Goal: Information Seeking & Learning: Learn about a topic

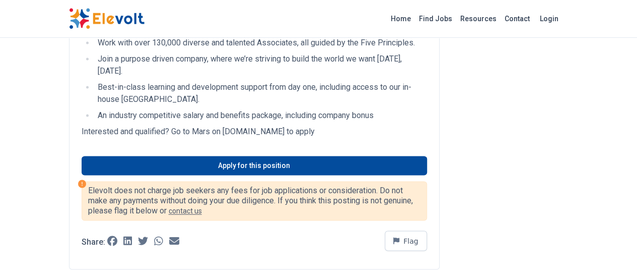
scroll to position [748, 0]
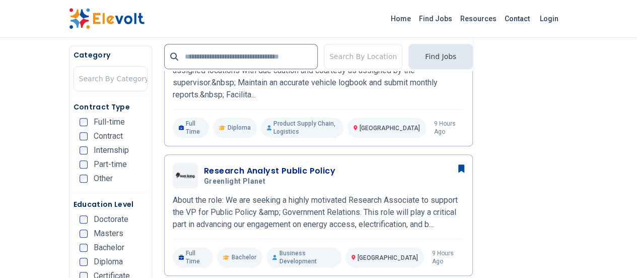
scroll to position [364, 0]
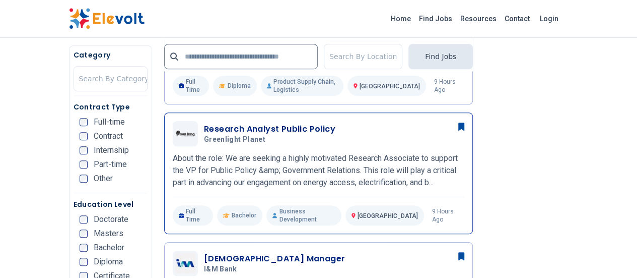
click at [357, 152] on p "About the role: We are seeking a highly motivated Research Associate to support…" at bounding box center [319, 170] width 292 height 36
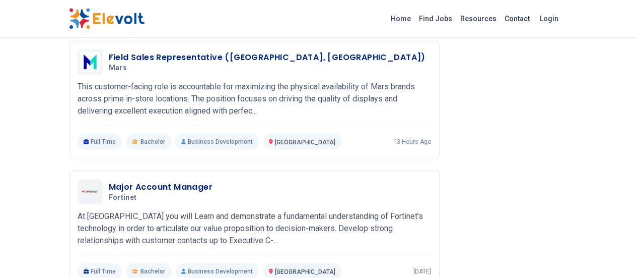
scroll to position [1305, 0]
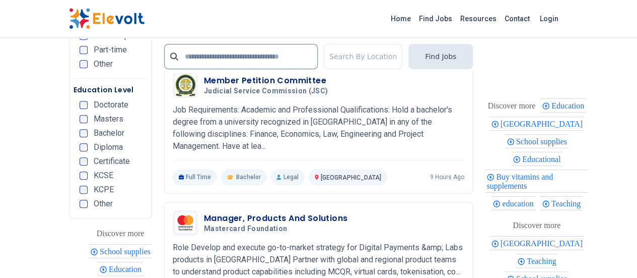
scroll to position [2216, 0]
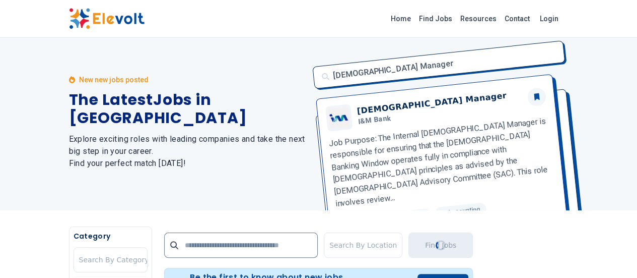
scroll to position [0, 0]
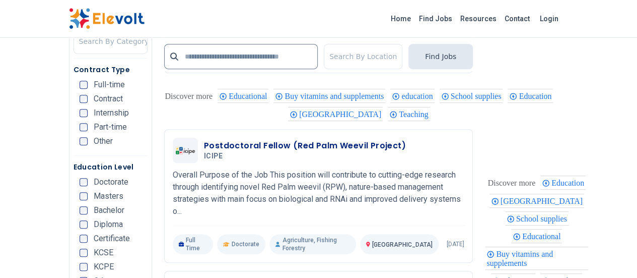
scroll to position [2140, 0]
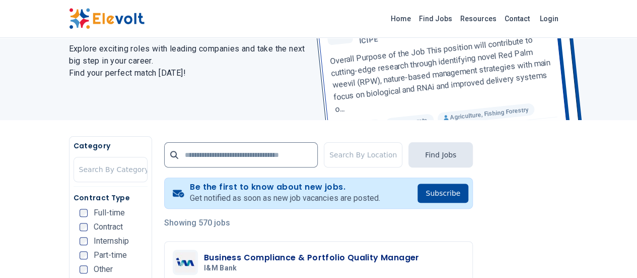
scroll to position [199, 0]
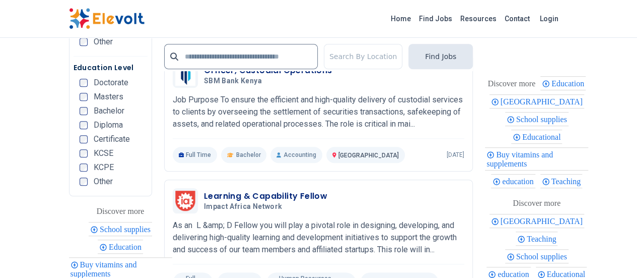
scroll to position [2249, 0]
